Goal: Information Seeking & Learning: Check status

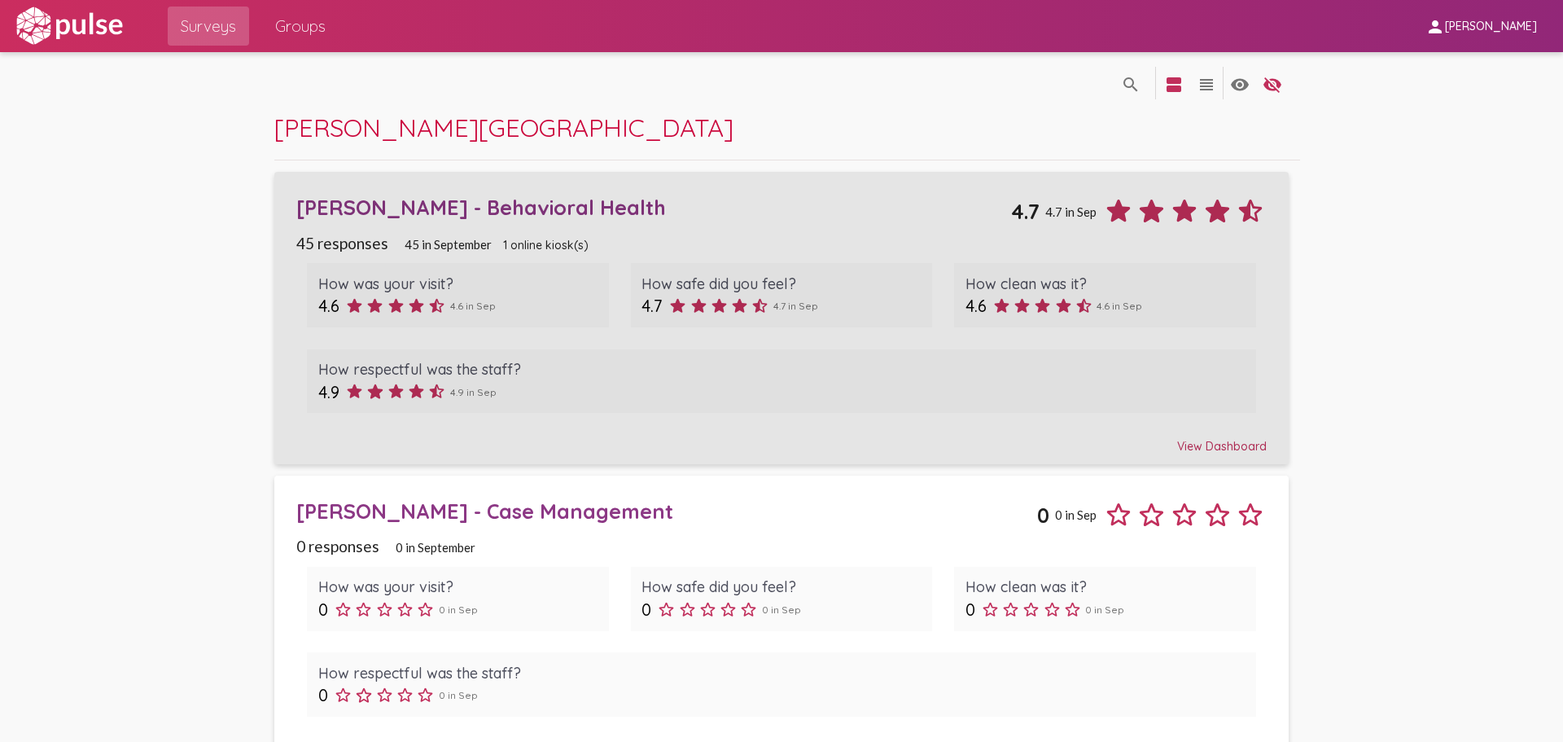
click at [1221, 448] on div "View Dashboard" at bounding box center [781, 438] width 971 height 29
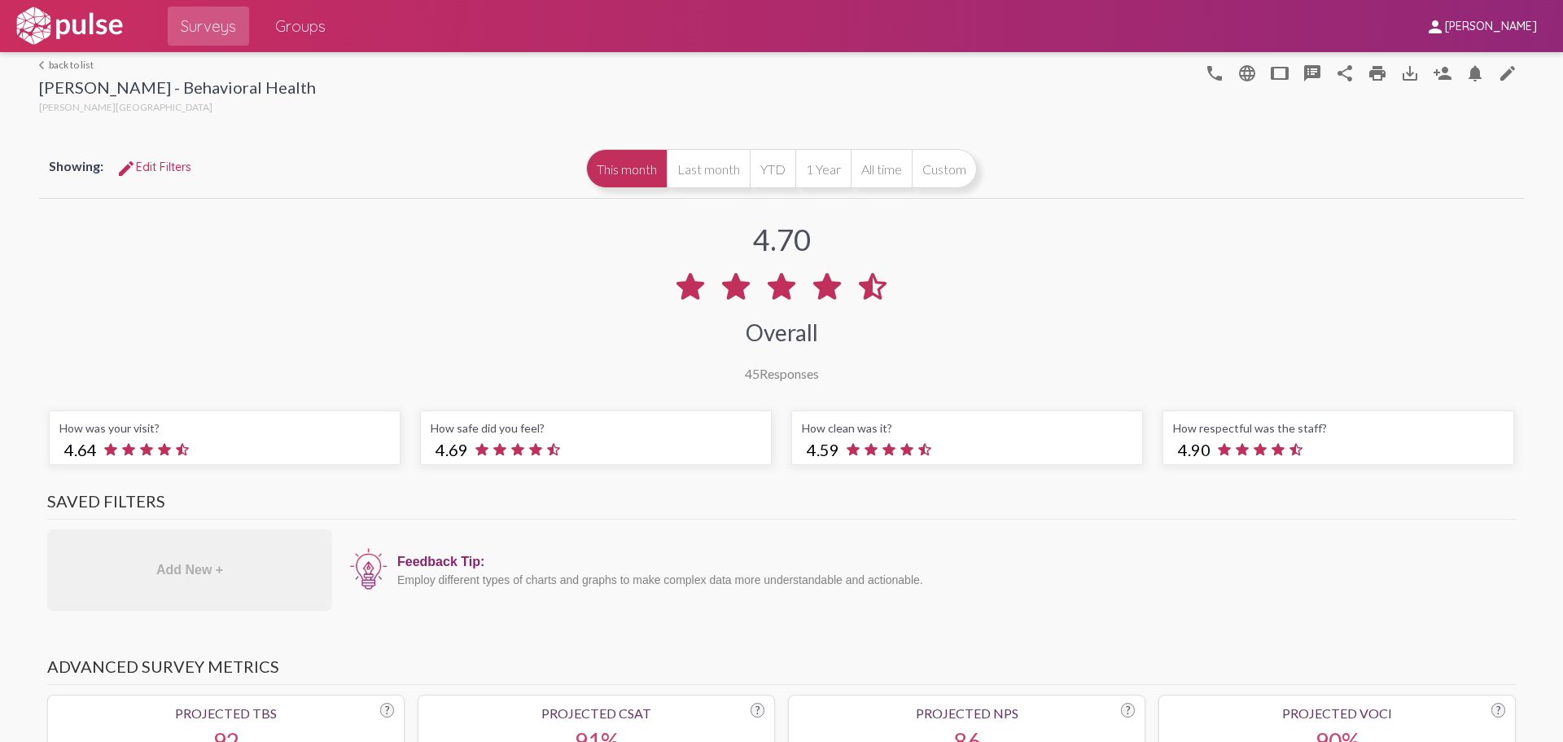
click at [61, 61] on link "arrow_back_ios back to list" at bounding box center [177, 65] width 277 height 12
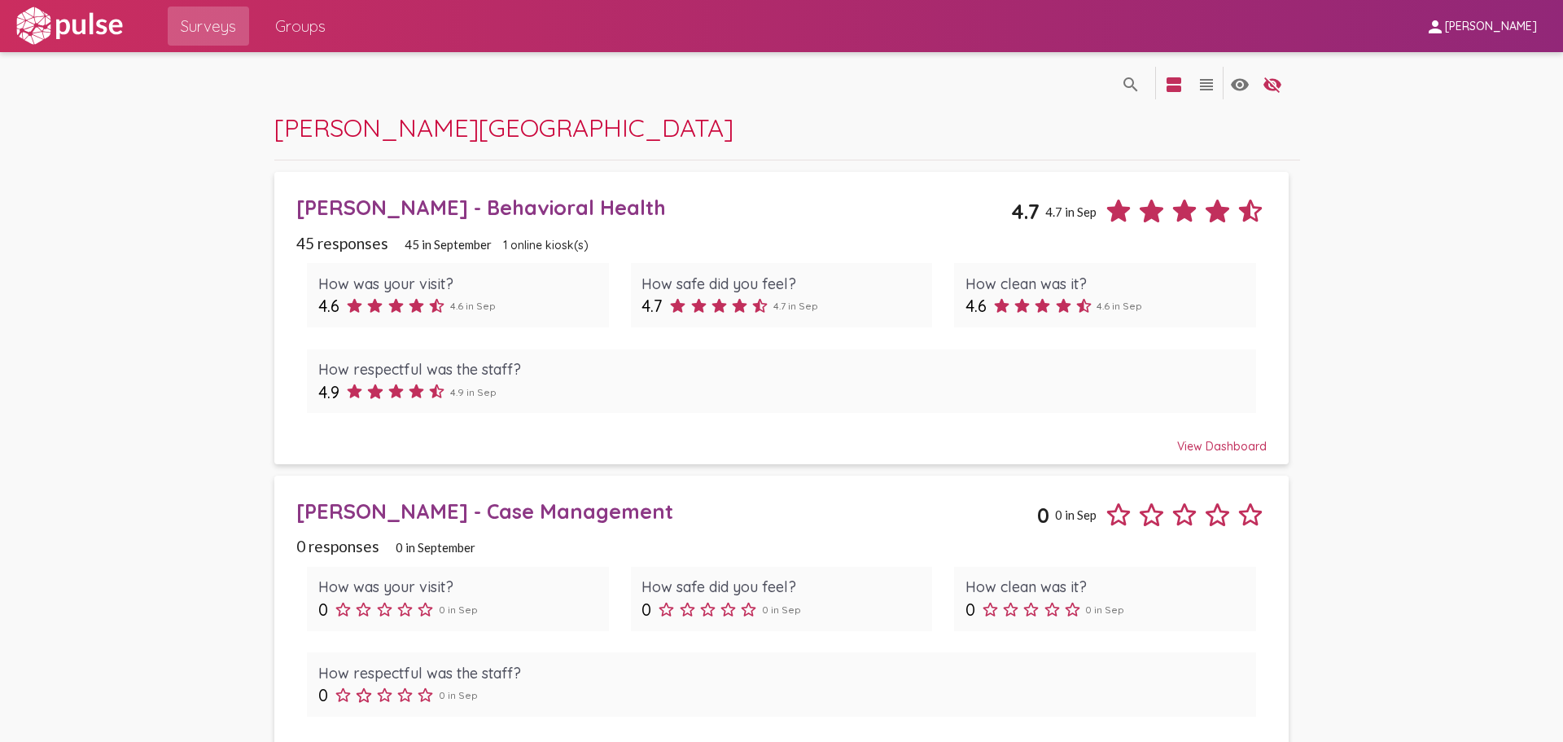
click at [1203, 441] on div "View Dashboard" at bounding box center [781, 438] width 971 height 29
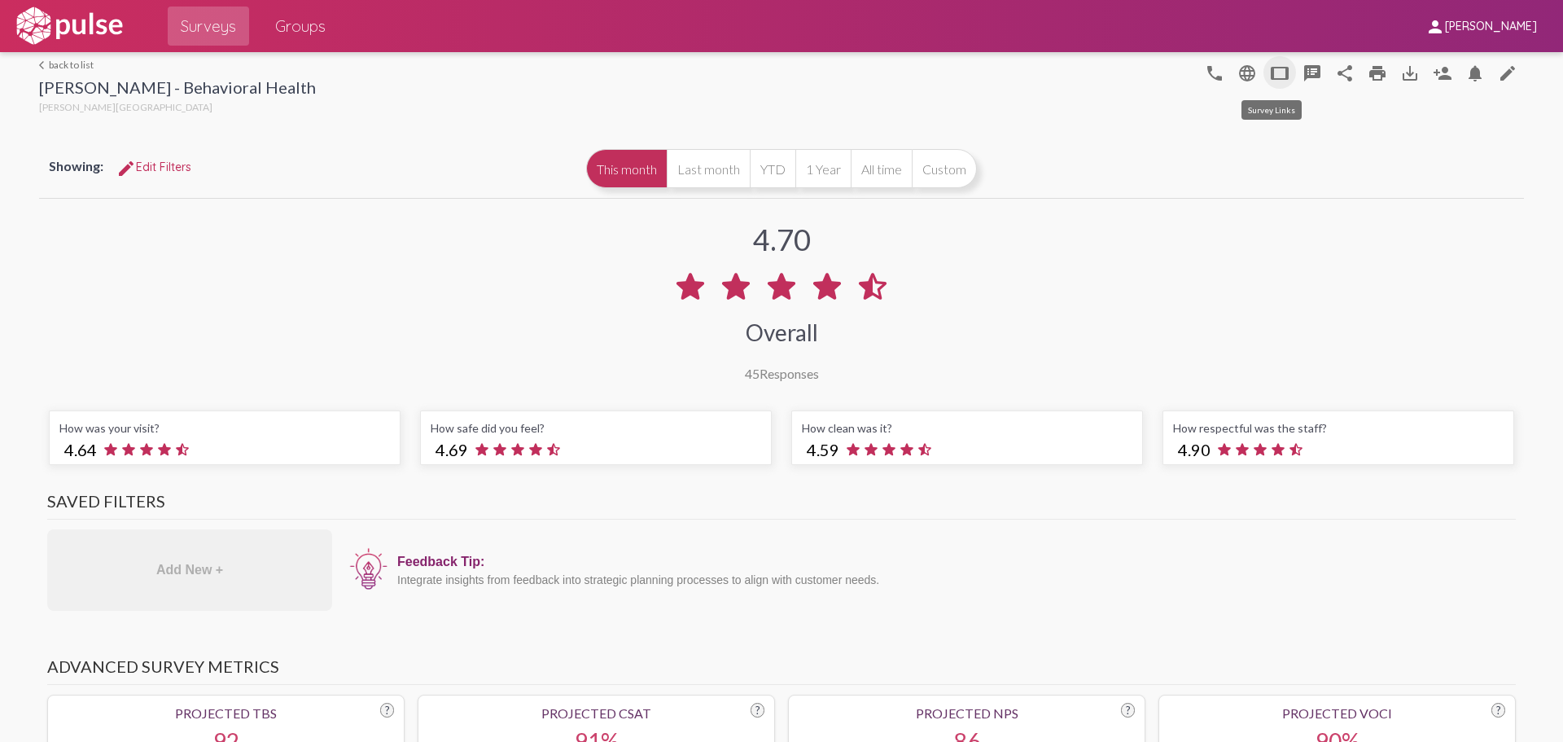
click at [1277, 72] on mat-icon "tablet" at bounding box center [1280, 74] width 20 height 20
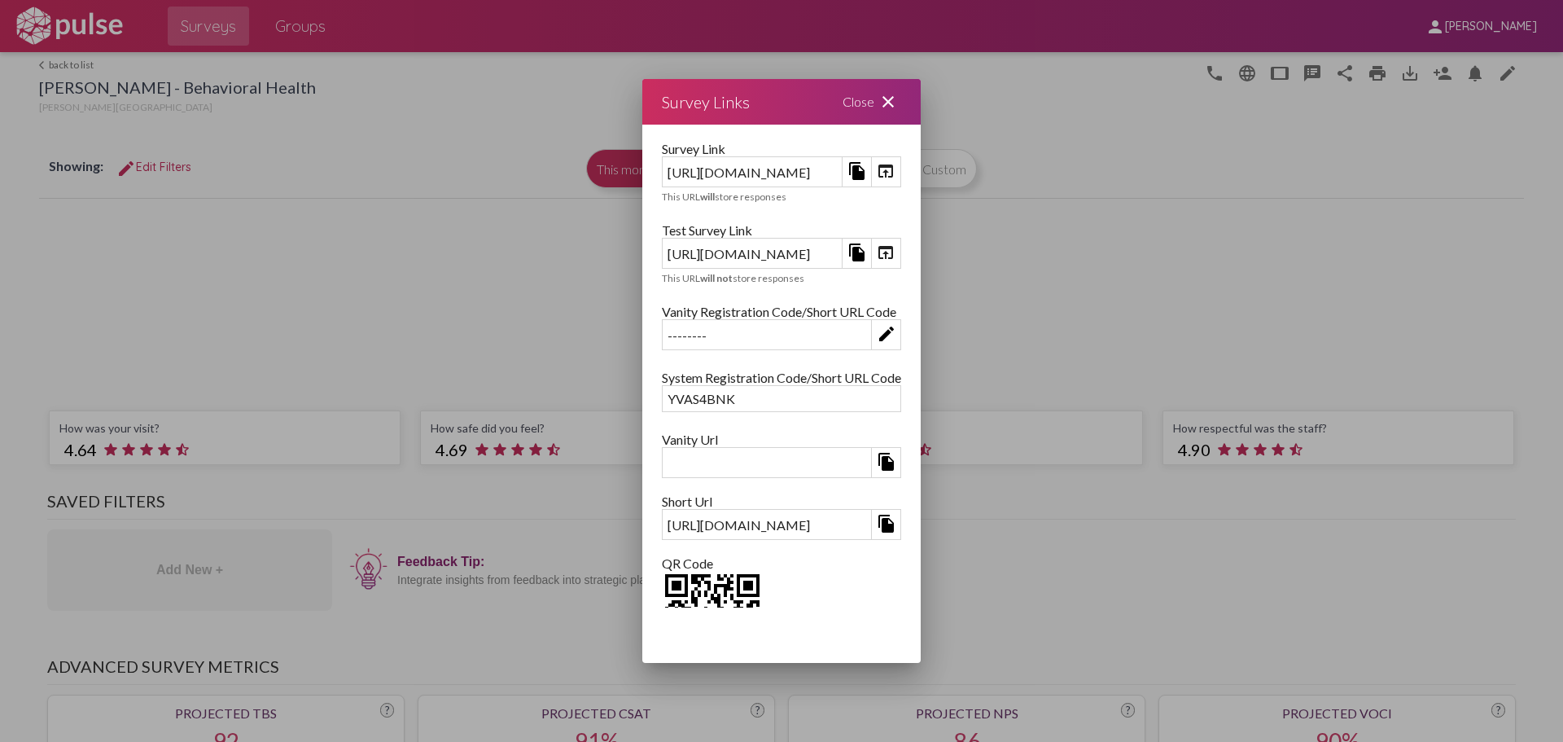
click at [898, 97] on mat-icon "close" at bounding box center [889, 102] width 20 height 20
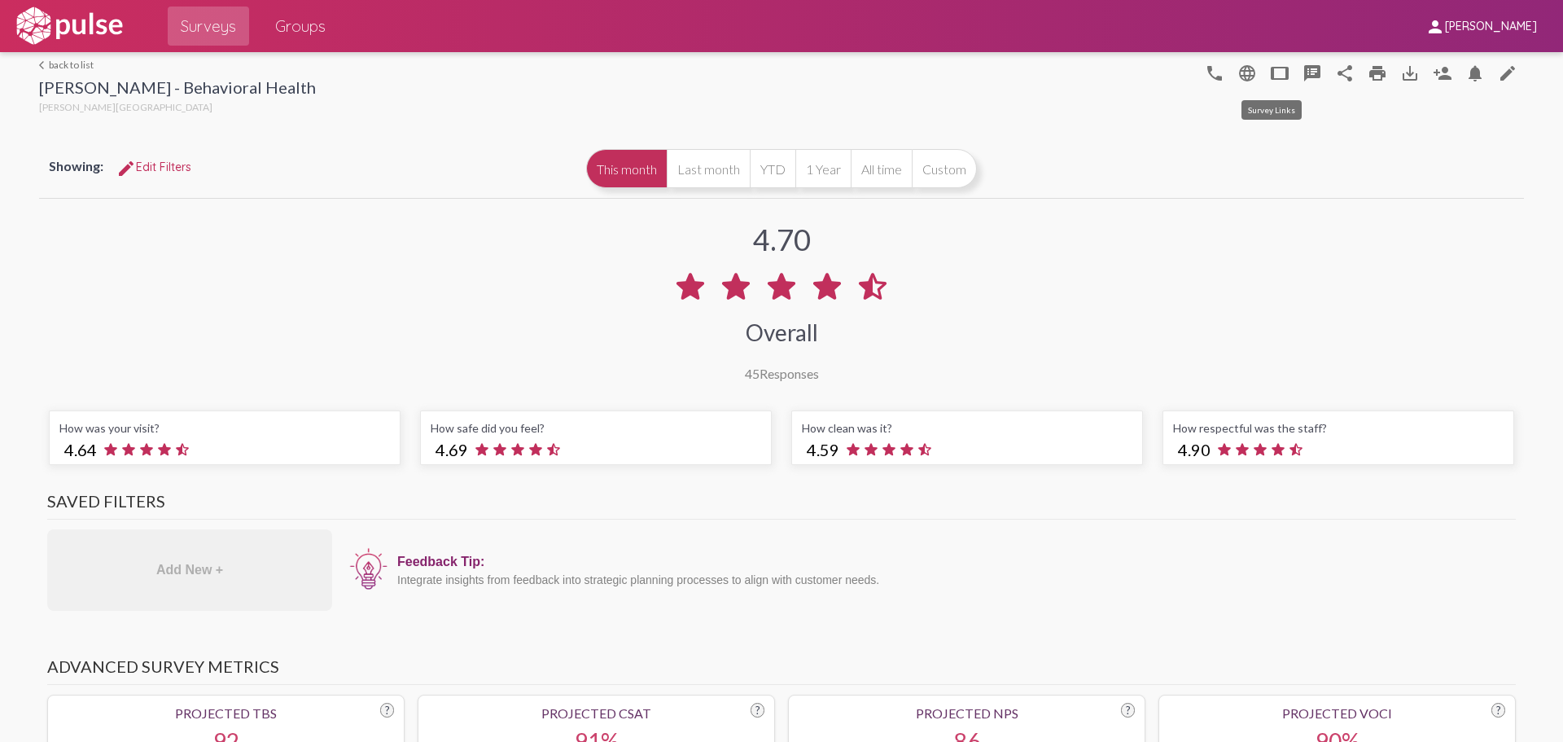
click at [1270, 71] on mat-icon "tablet" at bounding box center [1280, 74] width 20 height 20
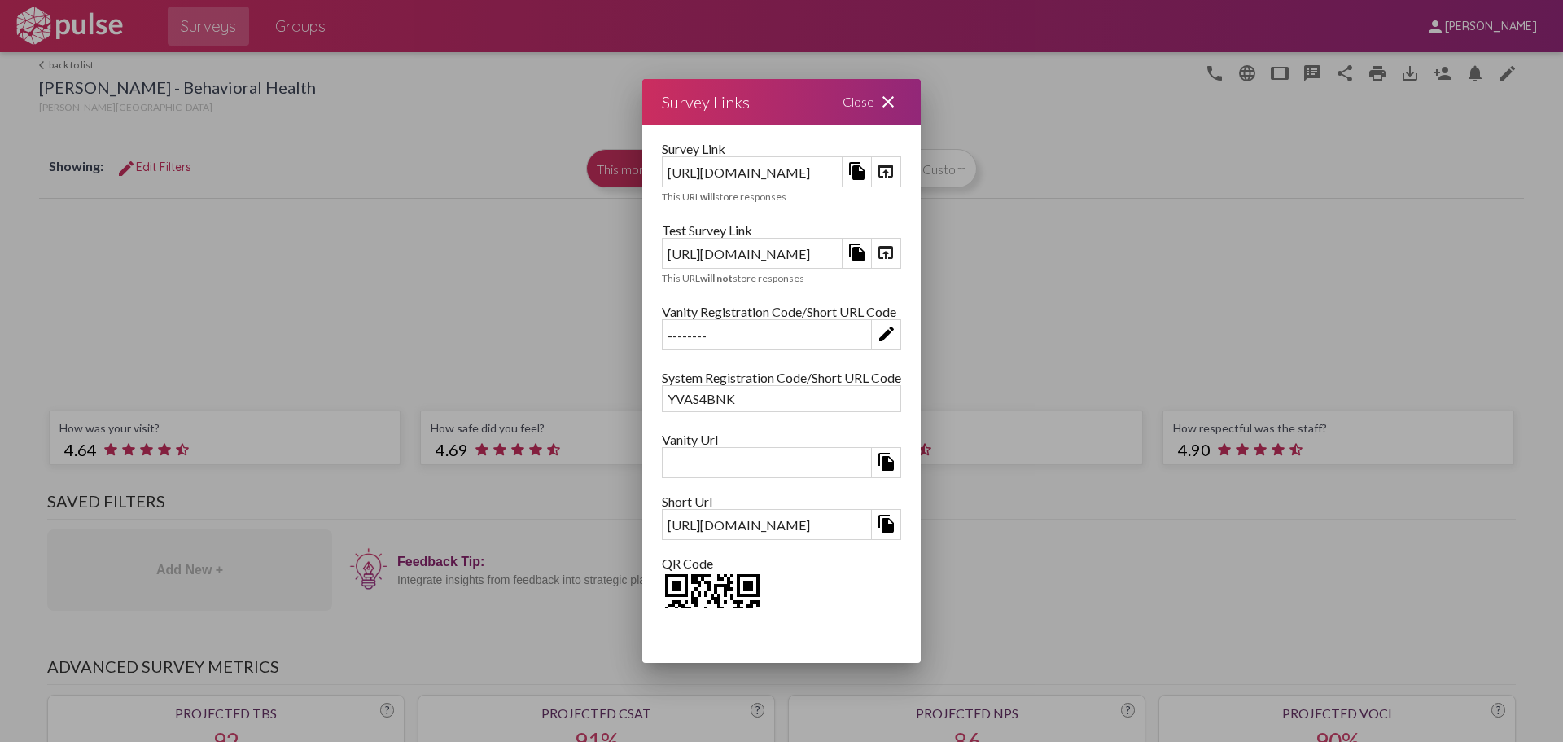
click at [898, 104] on mat-icon "close" at bounding box center [889, 102] width 20 height 20
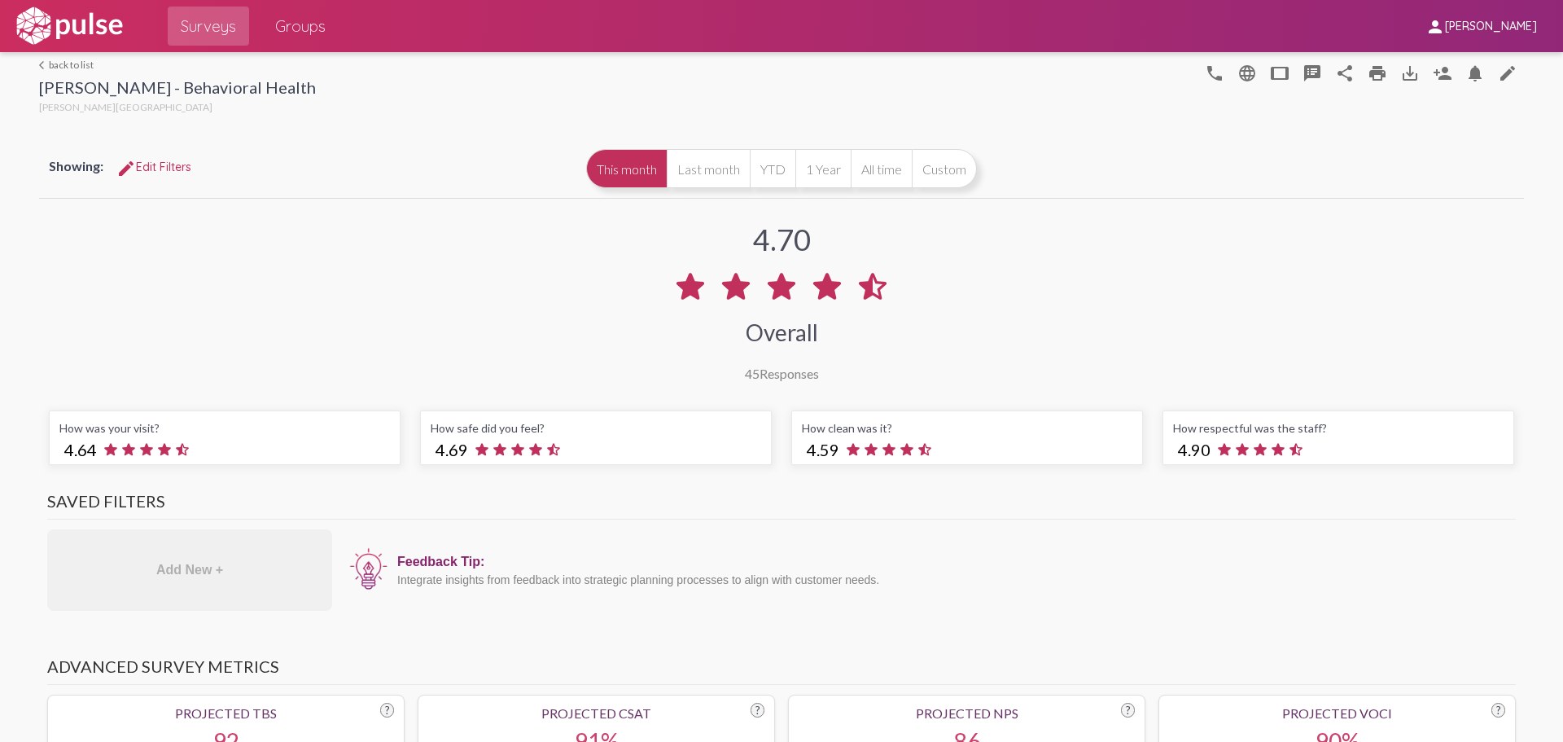
click at [1486, 29] on span "[PERSON_NAME]" at bounding box center [1491, 27] width 92 height 15
click at [1455, 24] on div at bounding box center [781, 371] width 1563 height 742
click at [1445, 26] on mat-icon "person" at bounding box center [1436, 27] width 20 height 20
click at [1459, 26] on div at bounding box center [781, 371] width 1563 height 742
click at [1437, 79] on mat-icon "person_add" at bounding box center [1443, 74] width 20 height 20
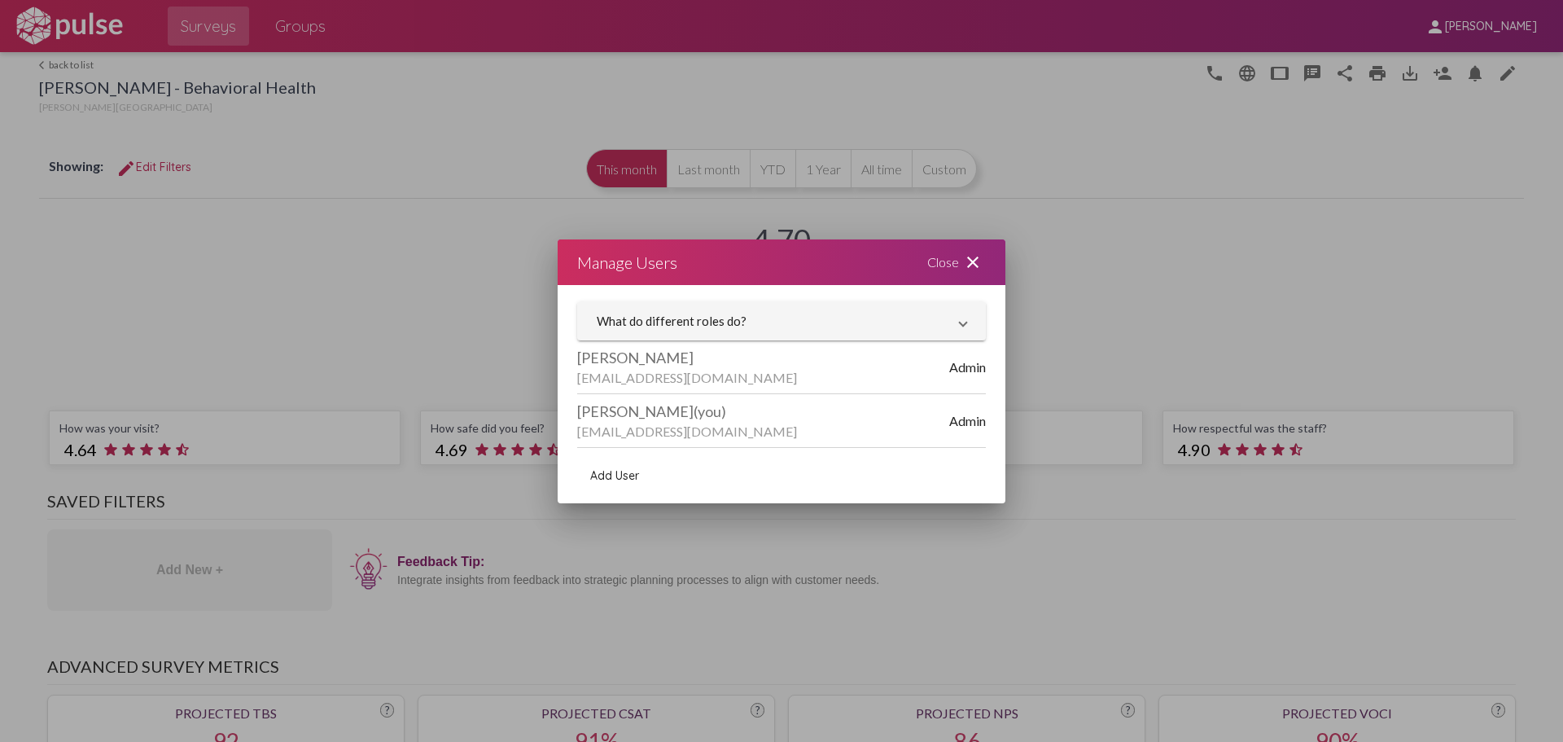
click at [967, 255] on mat-icon "close" at bounding box center [973, 262] width 20 height 20
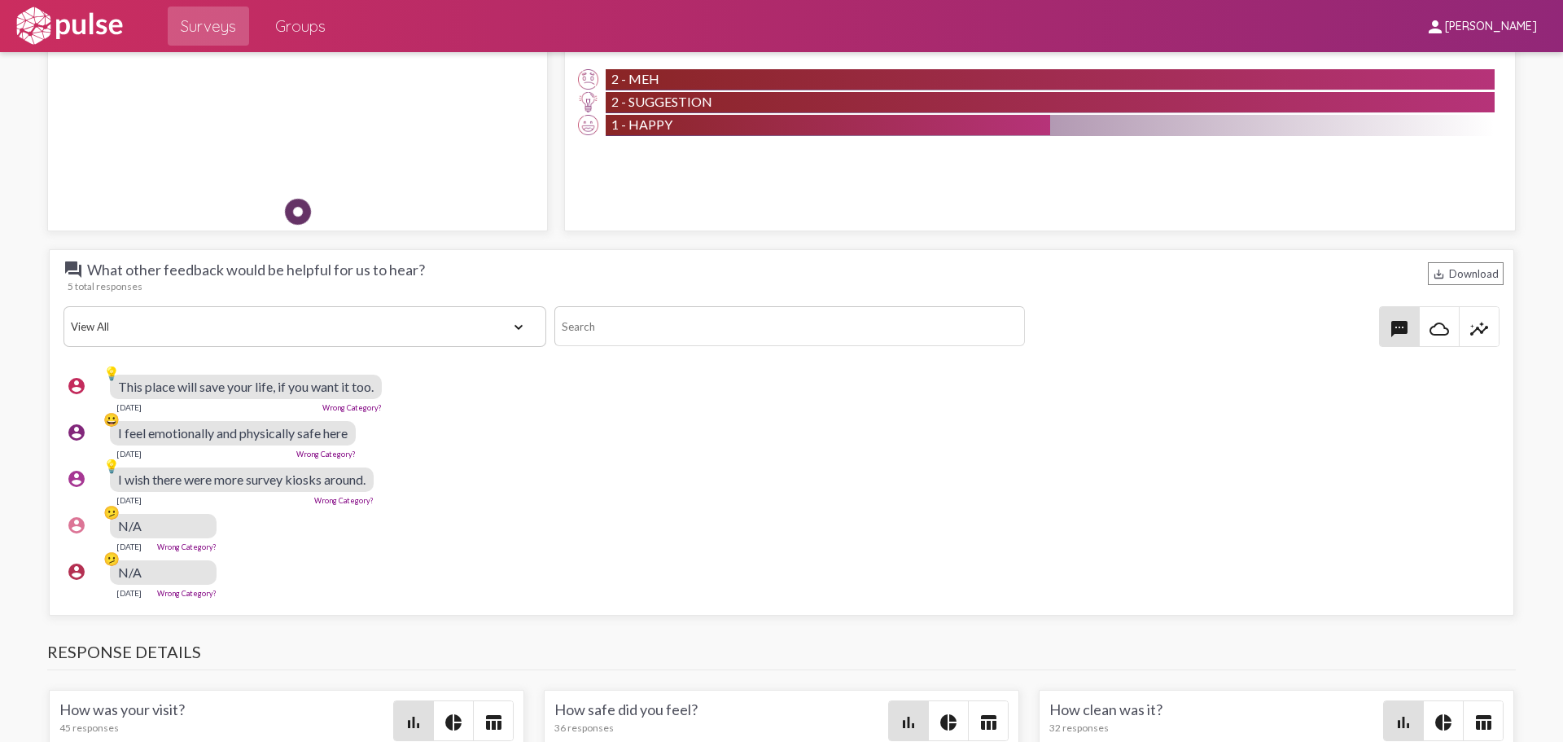
scroll to position [1384, 0]
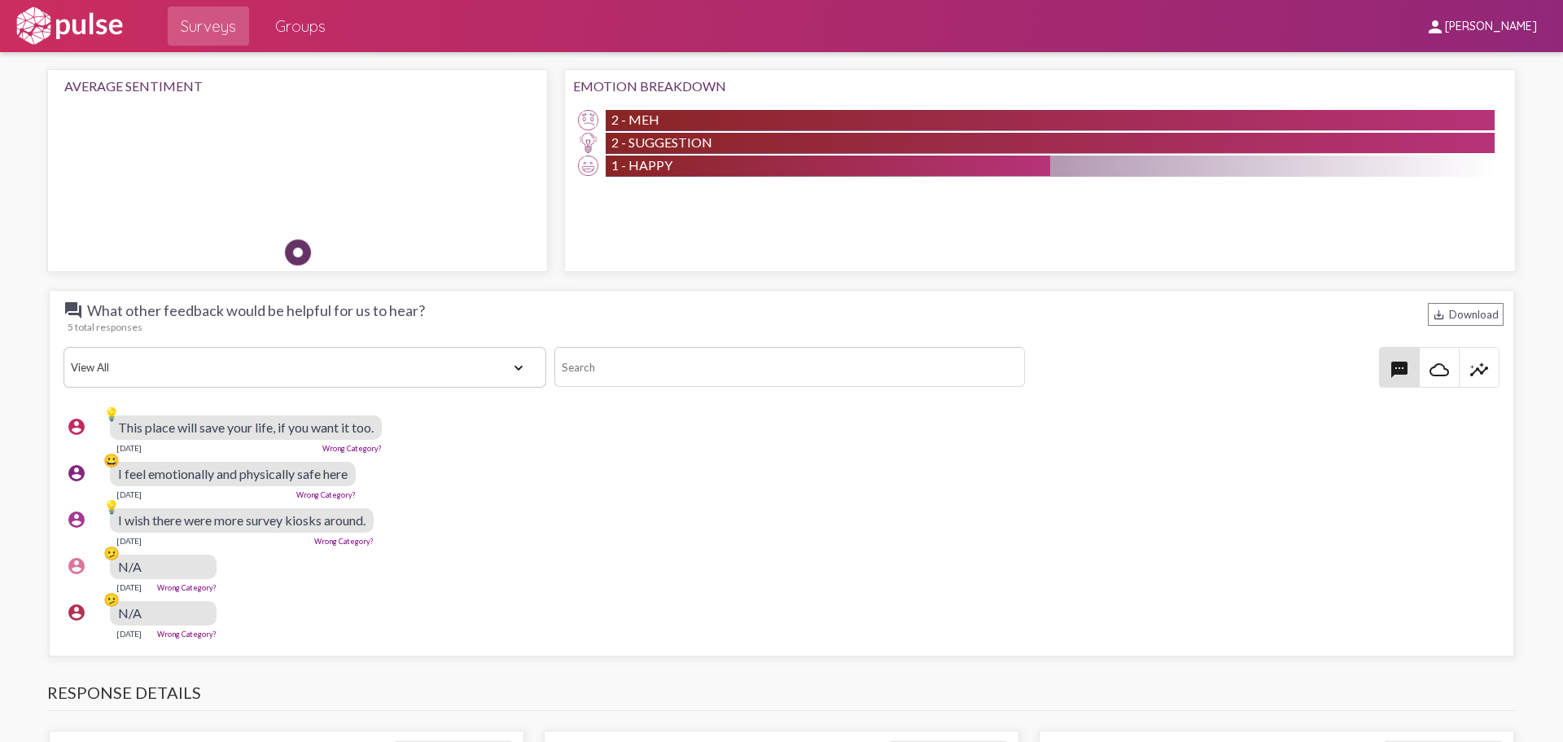
click at [494, 366] on select "View All Positive Neutral Negative Happy Meh Suggestions Angry Disgust Sadness …" at bounding box center [305, 367] width 483 height 41
click at [592, 456] on div "account_circle 😀 I feel emotionally and physically safe here [DATE] Wrong Categ…" at bounding box center [781, 480] width 1445 height 52
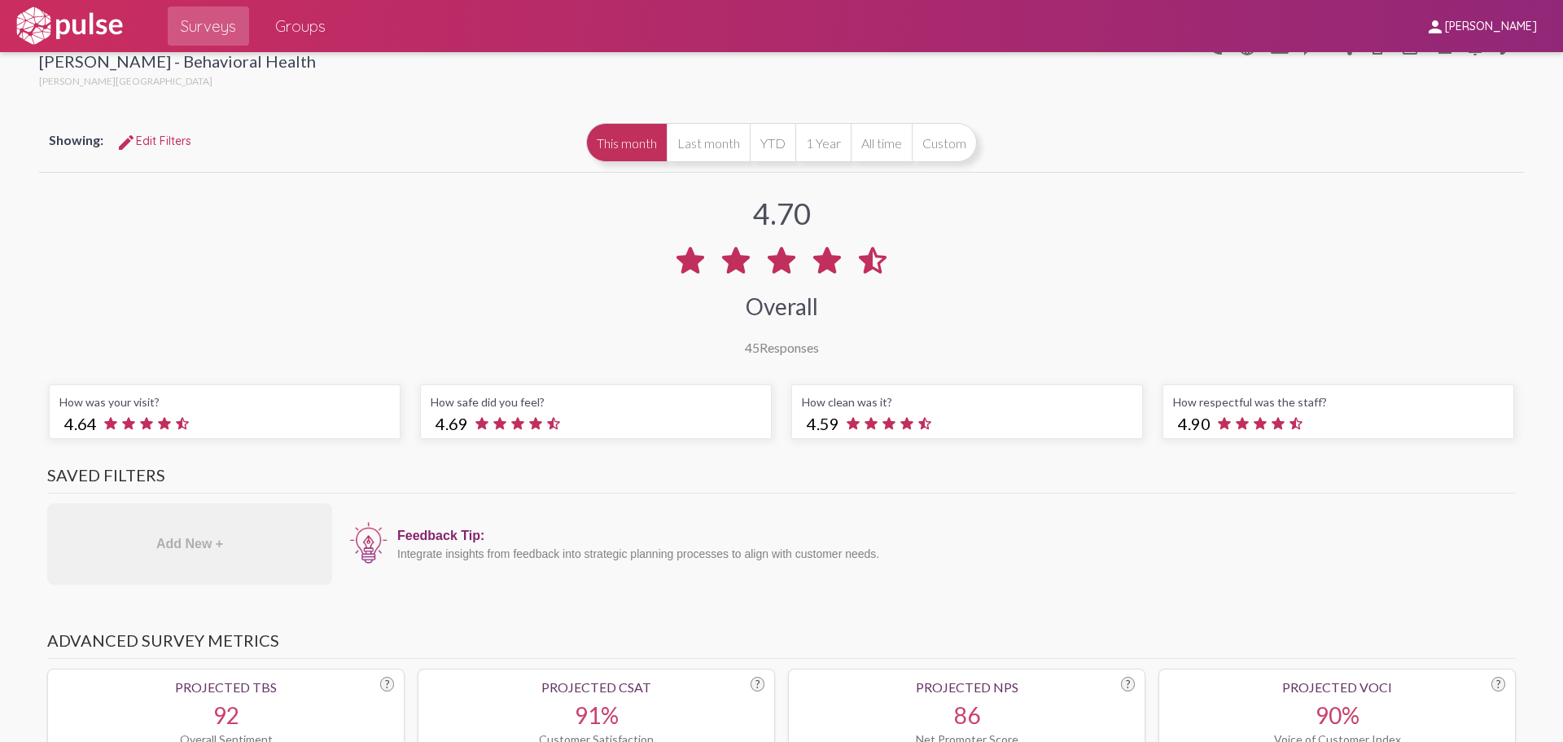
scroll to position [0, 0]
